Goal: Task Accomplishment & Management: Complete application form

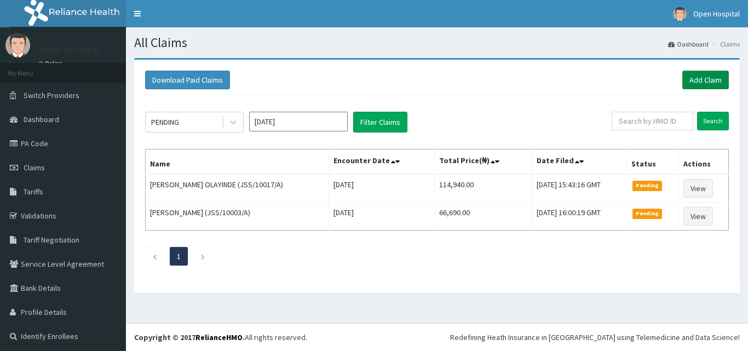
click at [682, 79] on link "Add Claim" at bounding box center [705, 80] width 47 height 19
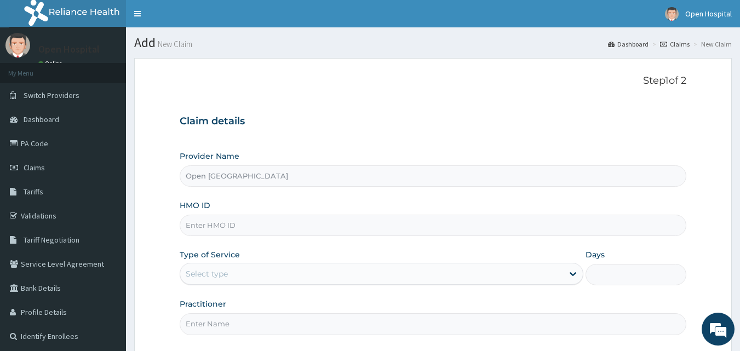
click at [400, 227] on input "HMO ID" at bounding box center [433, 225] width 507 height 21
type input "FFC/10001/B"
click at [266, 270] on div "Select type" at bounding box center [371, 274] width 383 height 18
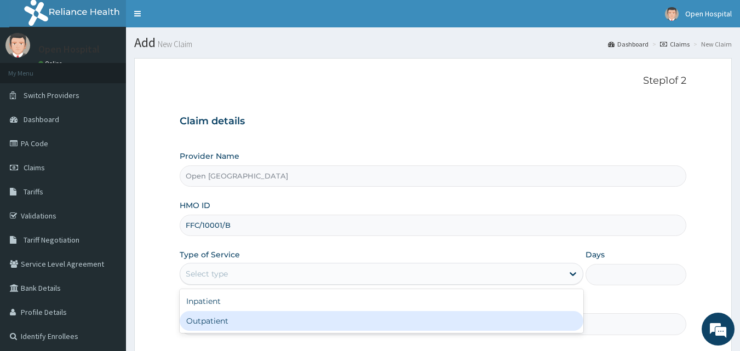
click at [257, 320] on div "Outpatient" at bounding box center [382, 321] width 404 height 20
type input "1"
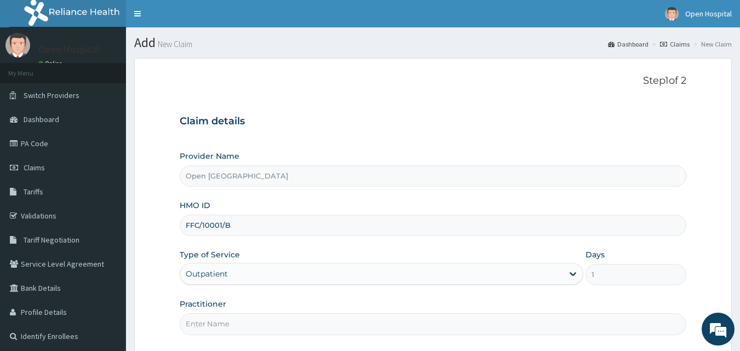
click at [266, 324] on input "Practitioner" at bounding box center [433, 323] width 507 height 21
type input "[PERSON_NAME]"
click at [275, 301] on div "Practitioner [PERSON_NAME]" at bounding box center [433, 316] width 507 height 36
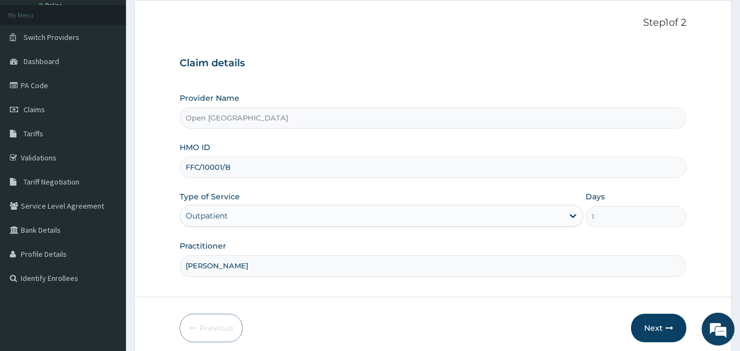
scroll to position [102, 0]
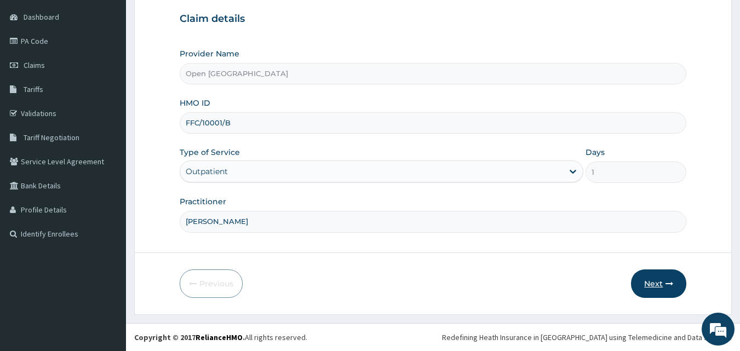
click at [654, 280] on button "Next" at bounding box center [658, 283] width 55 height 28
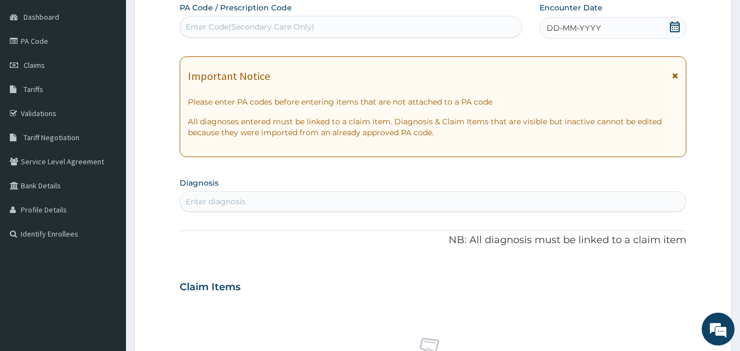
click at [400, 201] on div "Enter diagnosis" at bounding box center [433, 202] width 506 height 18
type input "Y"
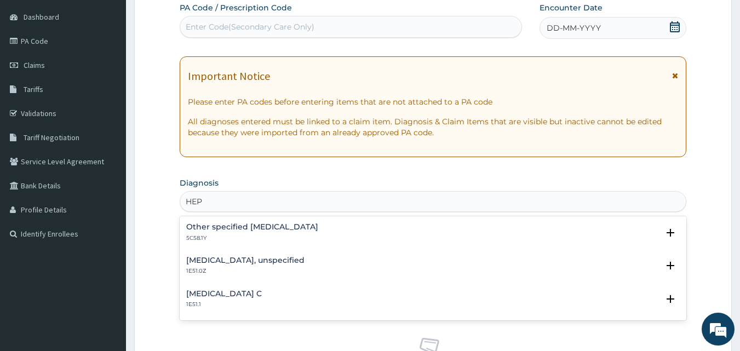
click at [202, 262] on h4 "[MEDICAL_DATA], unspecified" at bounding box center [245, 260] width 118 height 8
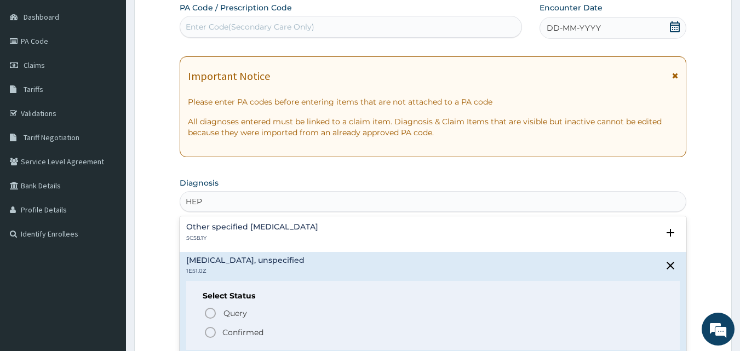
type input "HEP"
click at [147, 258] on form "Step 2 of 2 PA Code / Prescription Code Enter Code(Secondary Care Only) Encount…" at bounding box center [432, 302] width 597 height 692
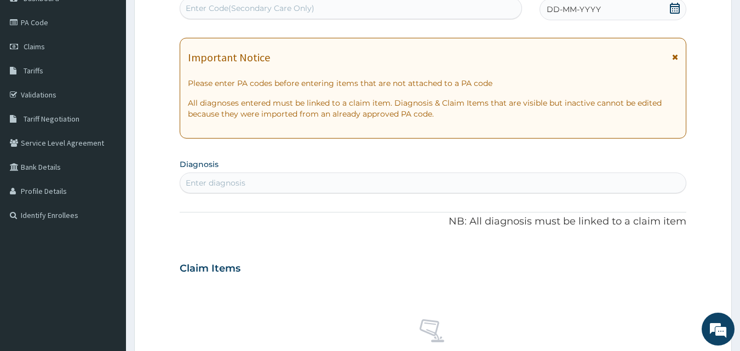
scroll to position [85, 0]
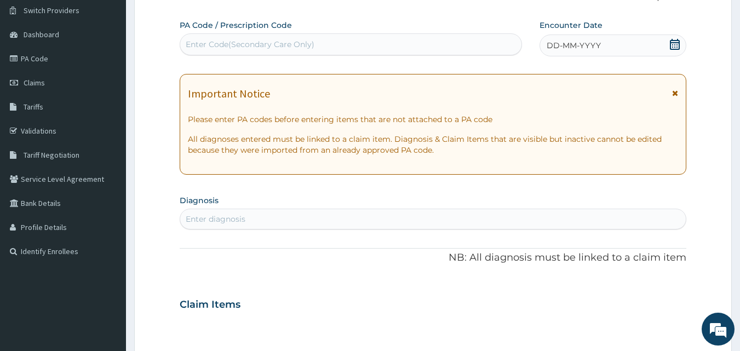
click at [246, 217] on div "Enter diagnosis" at bounding box center [433, 219] width 506 height 18
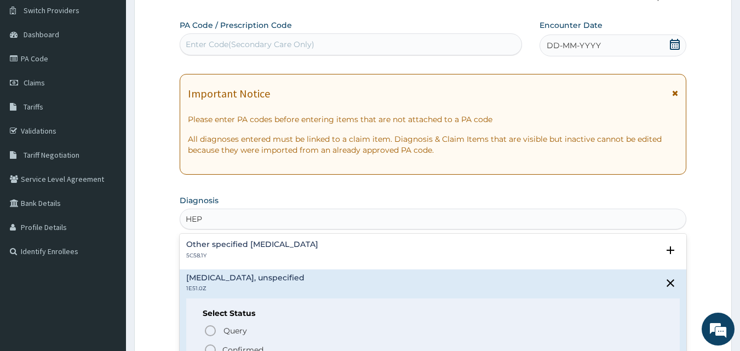
type input "HEP"
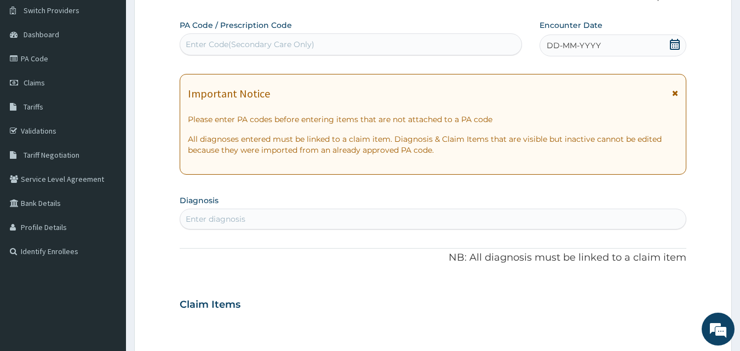
click at [145, 236] on form "Step 2 of 2 PA Code / Prescription Code Enter Code(Secondary Care Only) Encount…" at bounding box center [432, 319] width 597 height 692
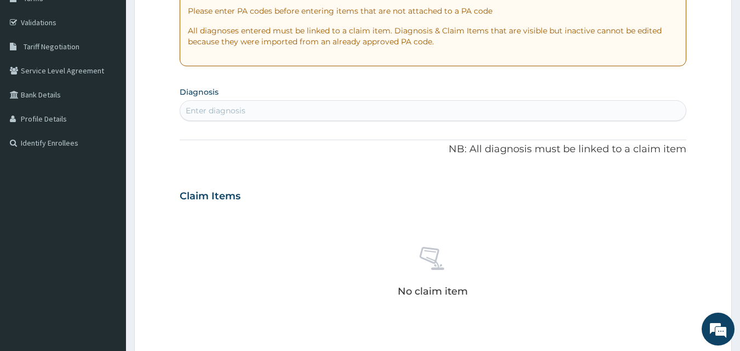
scroll to position [194, 0]
click at [269, 108] on div "Enter diagnosis" at bounding box center [433, 110] width 506 height 18
type input "HEP"
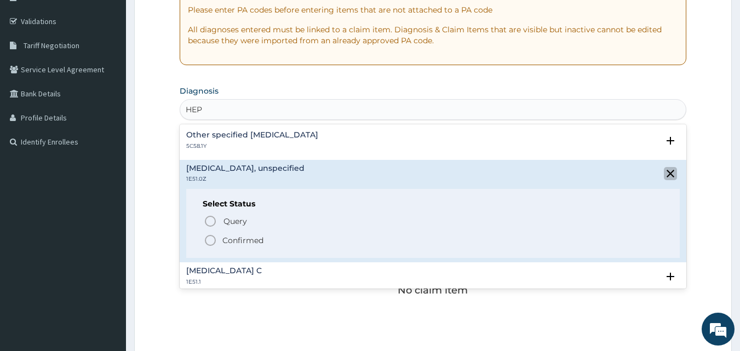
click at [666, 172] on icon "close select status" at bounding box center [670, 174] width 8 height 8
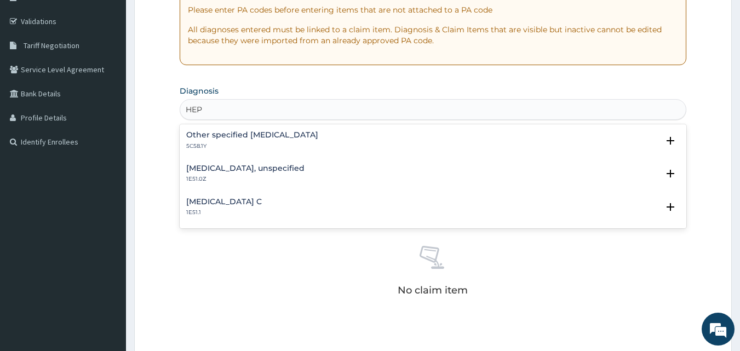
click at [368, 176] on div "[MEDICAL_DATA], unspecified 1E51.0Z" at bounding box center [433, 173] width 494 height 19
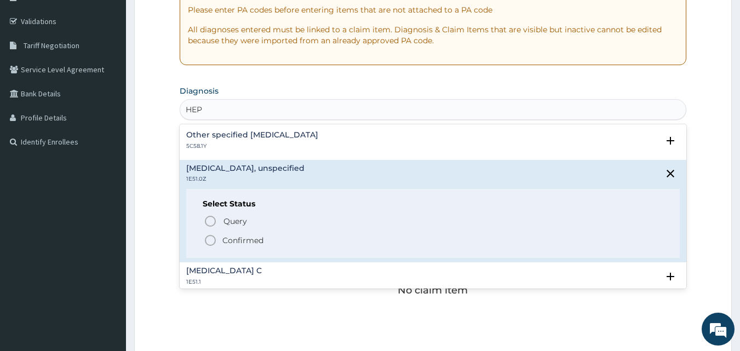
click at [211, 238] on icon "status option filled" at bounding box center [210, 240] width 13 height 13
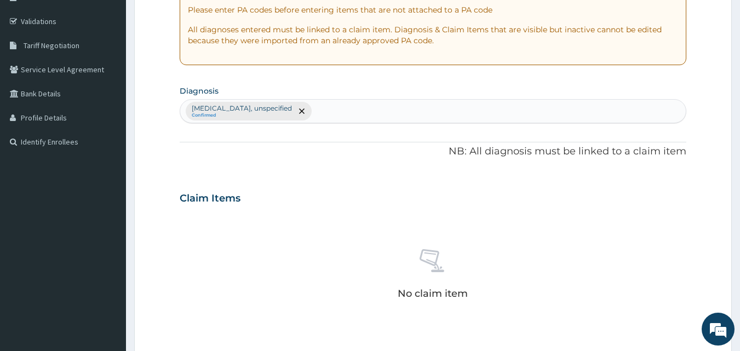
click at [240, 244] on div "No claim item" at bounding box center [433, 276] width 507 height 126
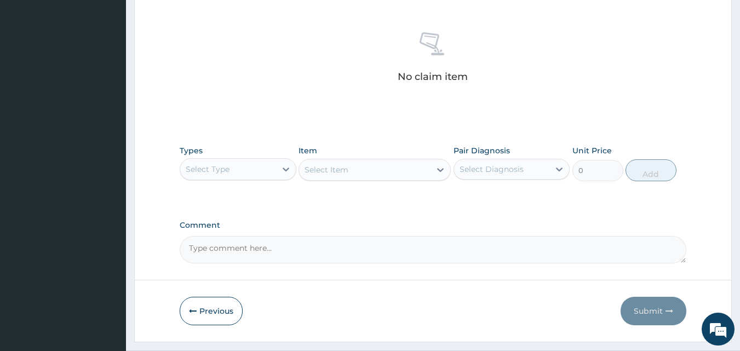
scroll to position [413, 0]
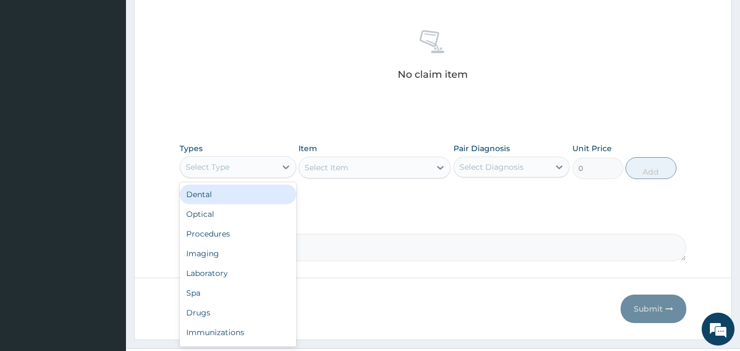
click at [227, 174] on div "Select Type" at bounding box center [228, 167] width 96 height 18
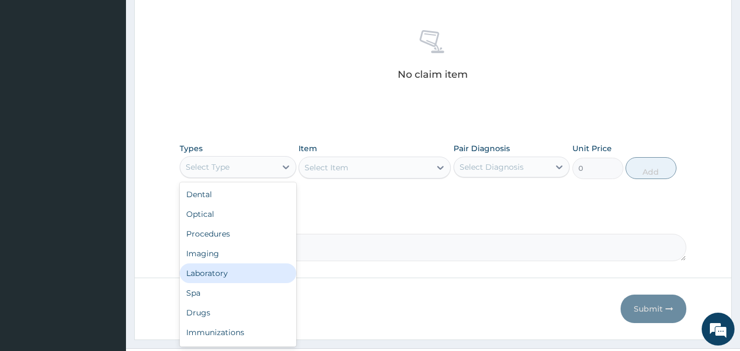
click at [211, 273] on div "Laboratory" at bounding box center [238, 273] width 117 height 20
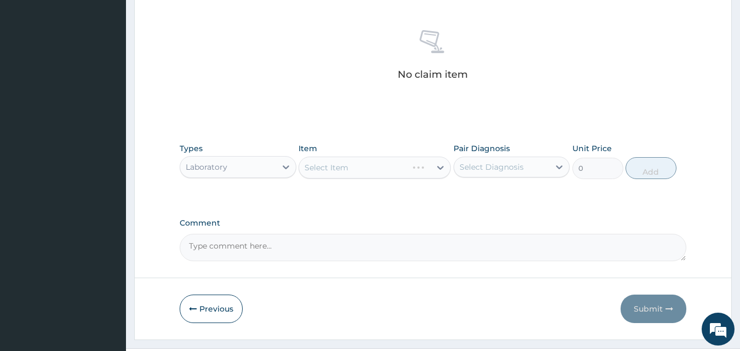
click at [379, 164] on div "Select Item" at bounding box center [374, 168] width 152 height 22
click at [383, 168] on div "Select Item" at bounding box center [374, 168] width 152 height 22
click at [383, 168] on div "Select Item" at bounding box center [364, 168] width 131 height 18
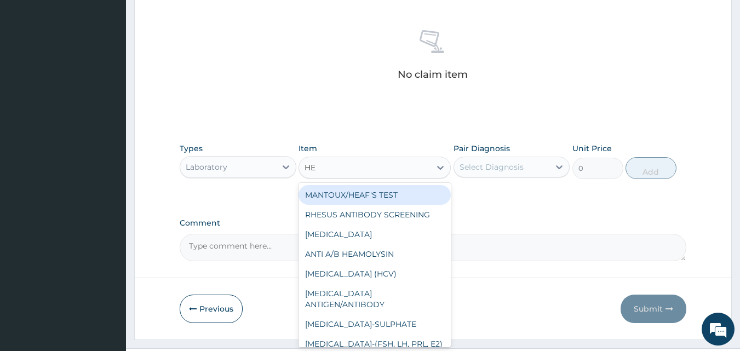
type input "HEP"
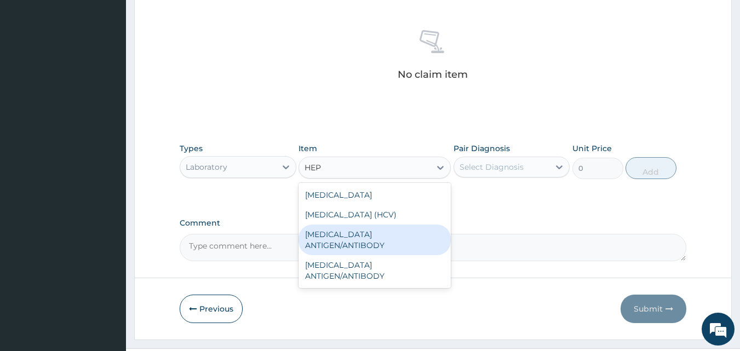
click at [369, 231] on div "[MEDICAL_DATA] ANTIGEN/ANTIBODY" at bounding box center [374, 239] width 152 height 31
type input "3000"
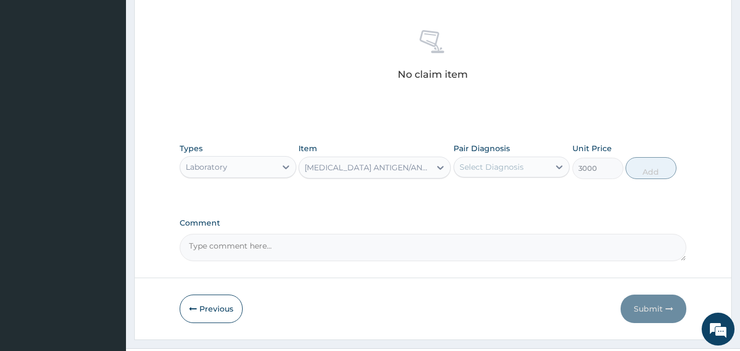
click at [493, 166] on div "Select Diagnosis" at bounding box center [491, 167] width 64 height 11
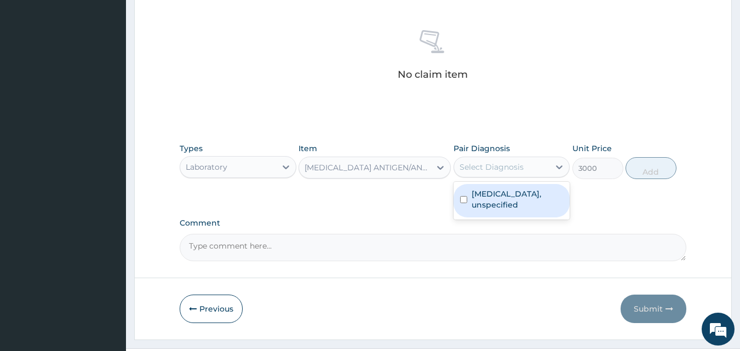
click at [460, 201] on input "checkbox" at bounding box center [463, 199] width 7 height 7
checkbox input "true"
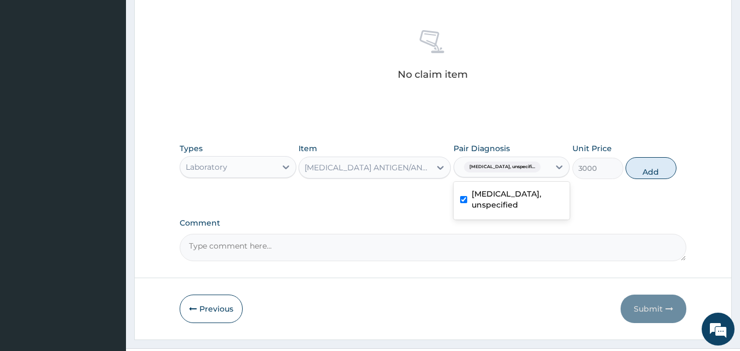
click at [371, 102] on div "No claim item" at bounding box center [433, 57] width 507 height 126
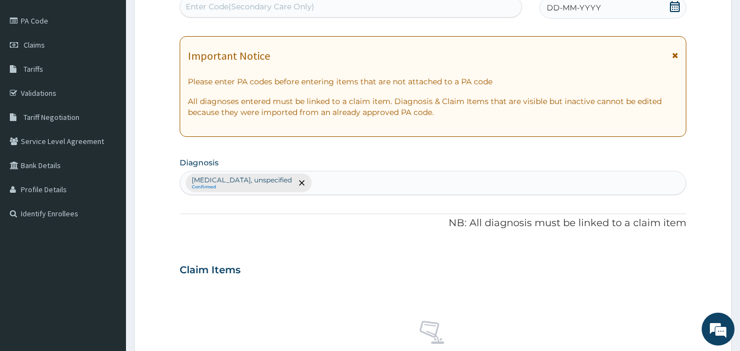
scroll to position [0, 0]
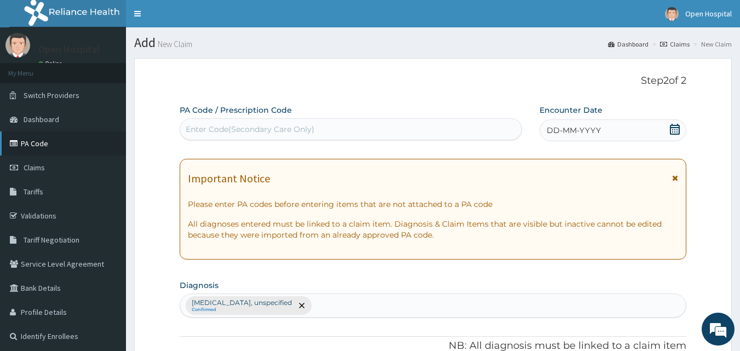
click at [76, 142] on link "PA Code" at bounding box center [63, 143] width 126 height 24
